Goal: Entertainment & Leisure: Consume media (video, audio)

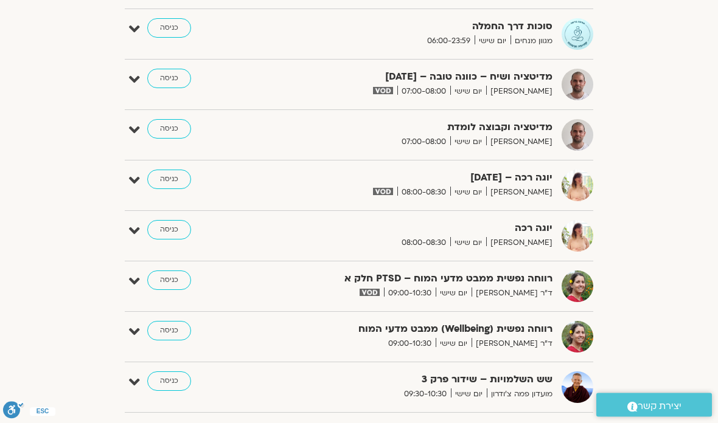
scroll to position [186, 0]
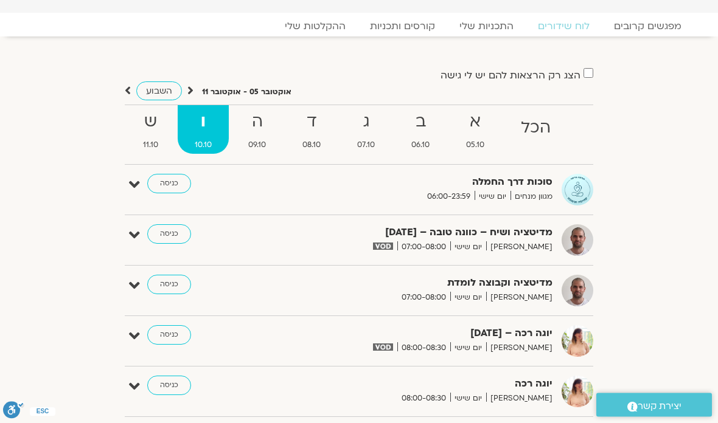
click at [258, 125] on strong "ה" at bounding box center [257, 122] width 52 height 27
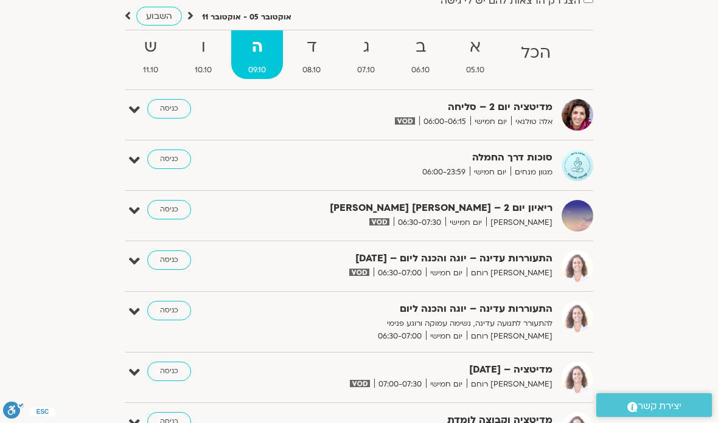
scroll to position [0, 0]
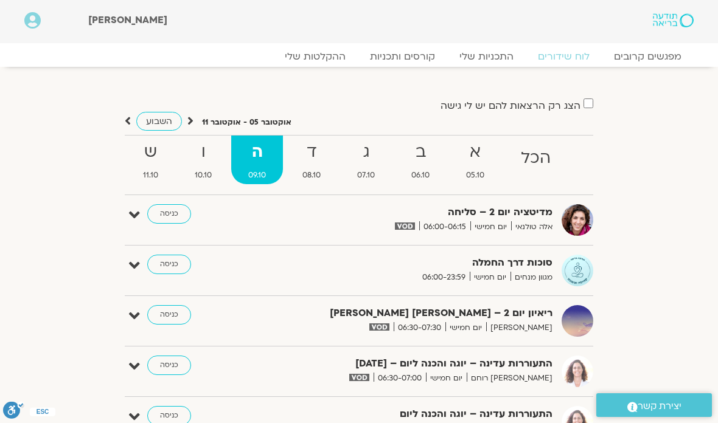
click at [209, 148] on strong "ו" at bounding box center [203, 152] width 51 height 27
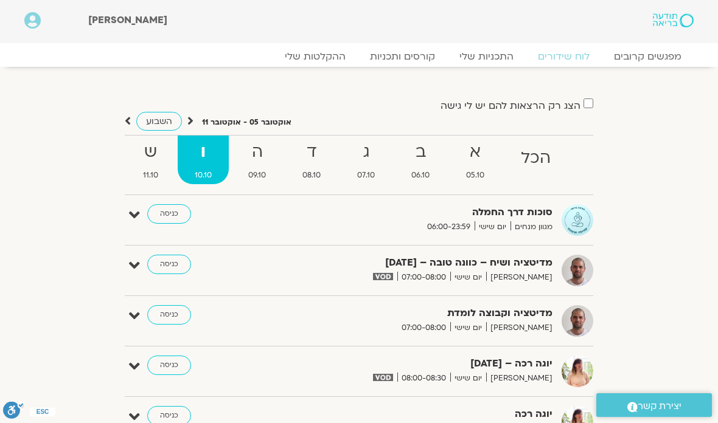
click at [260, 157] on strong "ה" at bounding box center [257, 152] width 52 height 27
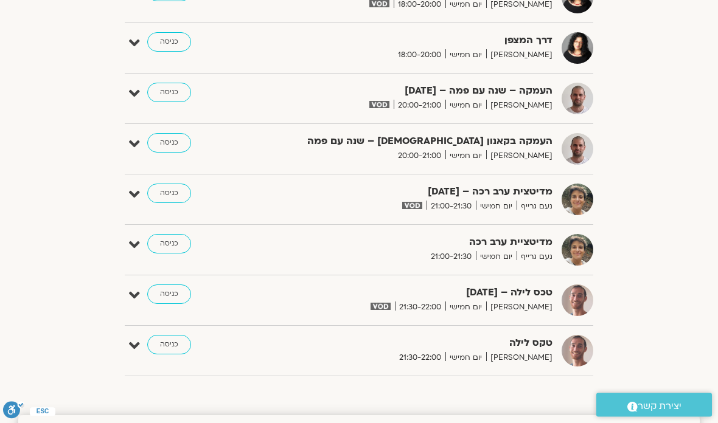
scroll to position [1111, 0]
click at [167, 92] on link "כניסה" at bounding box center [169, 93] width 44 height 19
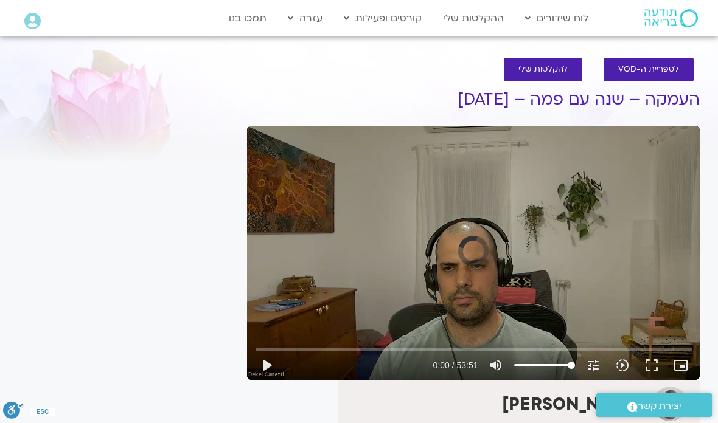
click at [272, 369] on button "play_arrow" at bounding box center [266, 365] width 29 height 29
click at [651, 363] on button "fullscreen" at bounding box center [651, 365] width 29 height 29
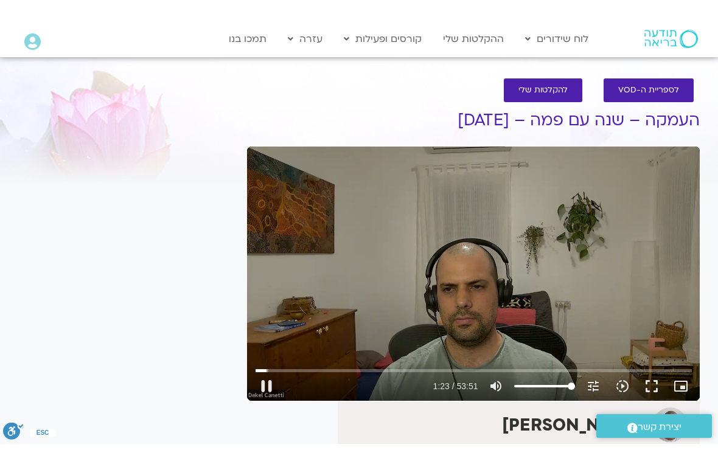
scroll to position [15, 0]
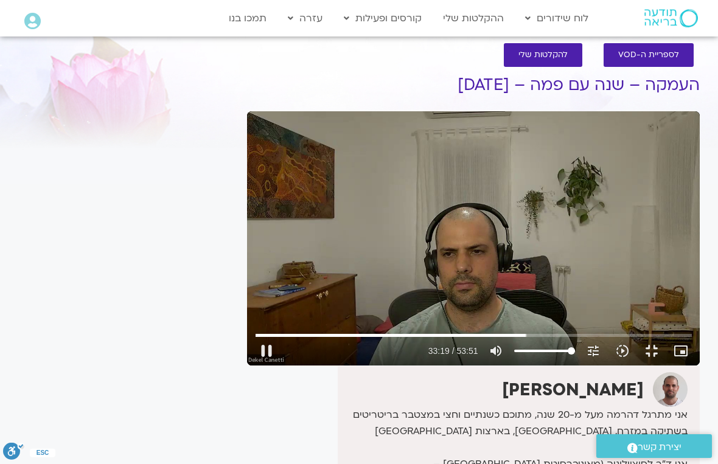
type input "1999.919578929"
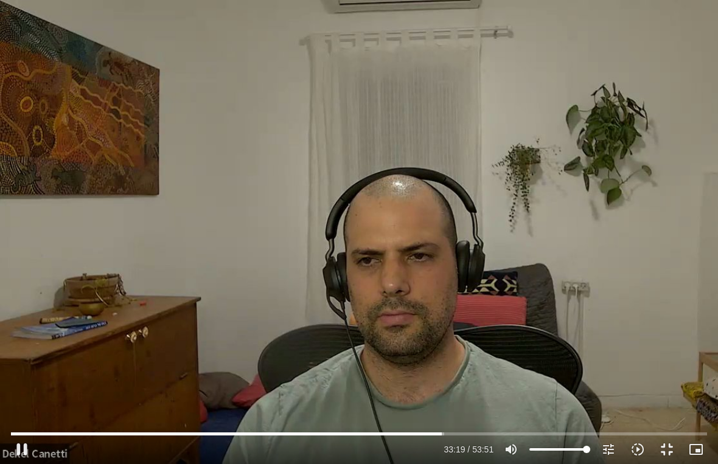
click at [23, 423] on button "pause" at bounding box center [21, 449] width 29 height 29
click at [677, 423] on button "fullscreen_exit" at bounding box center [666, 449] width 29 height 29
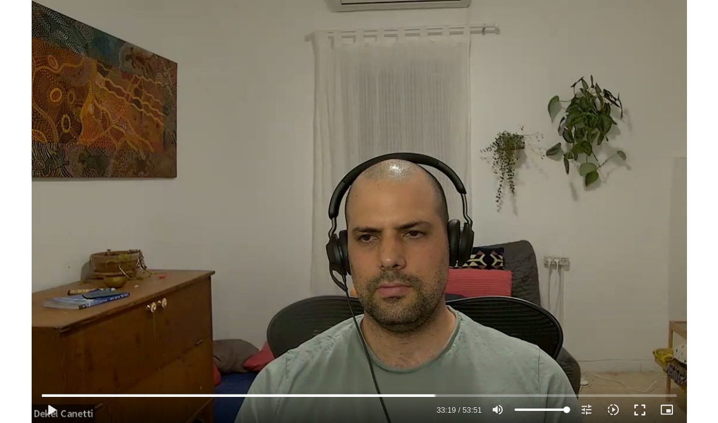
scroll to position [0, 0]
